Goal: Information Seeking & Learning: Learn about a topic

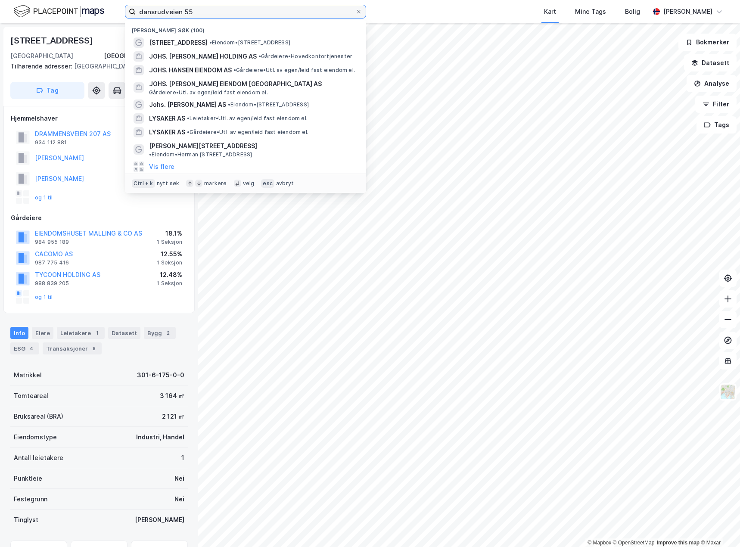
drag, startPoint x: 213, startPoint y: 13, endPoint x: 104, endPoint y: 9, distance: 109.4
click at [105, 9] on div "dansrudveien 55 Nylige søk (100) [STREET_ADDRESS] • Eiendom • [STREET_ADDRESS].…" at bounding box center [370, 11] width 740 height 23
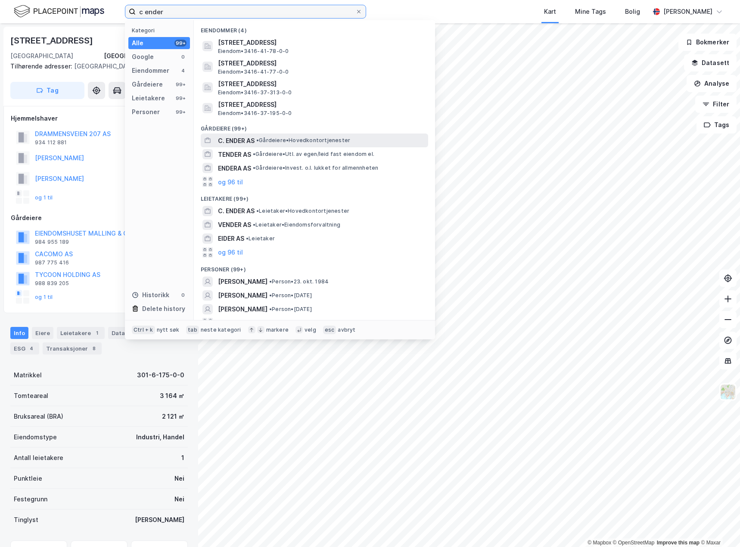
type input "c ender"
click at [245, 144] on span "C. ENDER AS" at bounding box center [236, 141] width 37 height 10
